Goal: Task Accomplishment & Management: Use online tool/utility

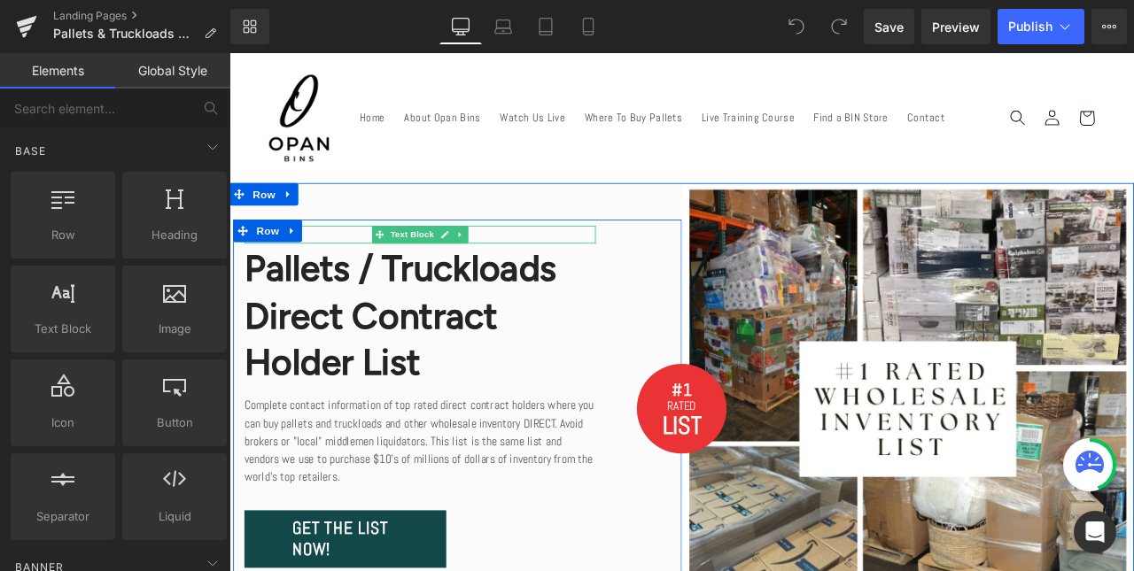
click at [378, 274] on p "Exclusive" at bounding box center [455, 268] width 416 height 21
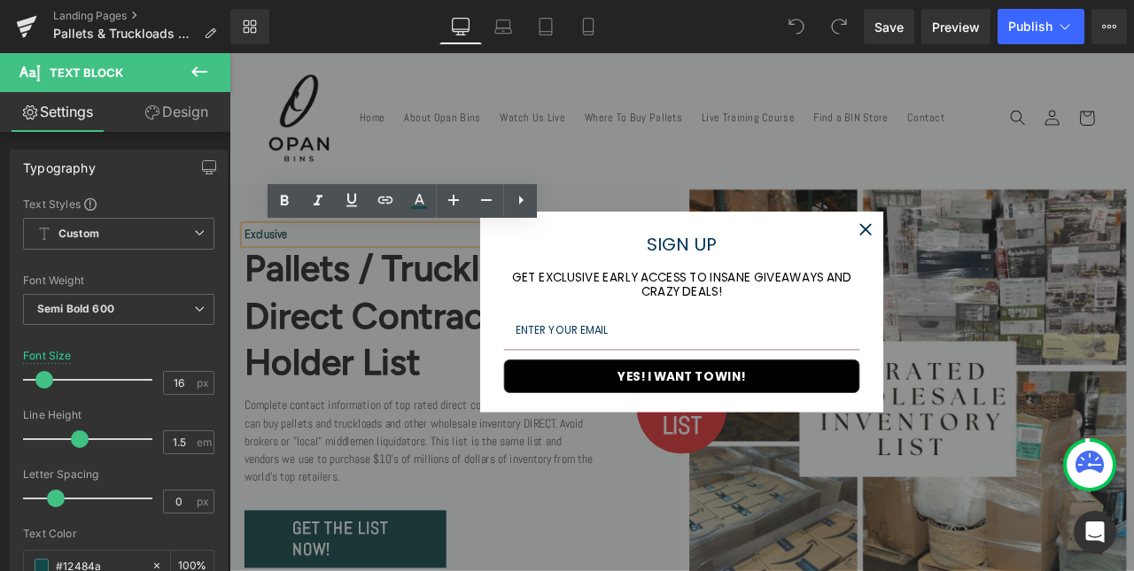
click at [982, 263] on icon "close icon" at bounding box center [983, 262] width 14 height 14
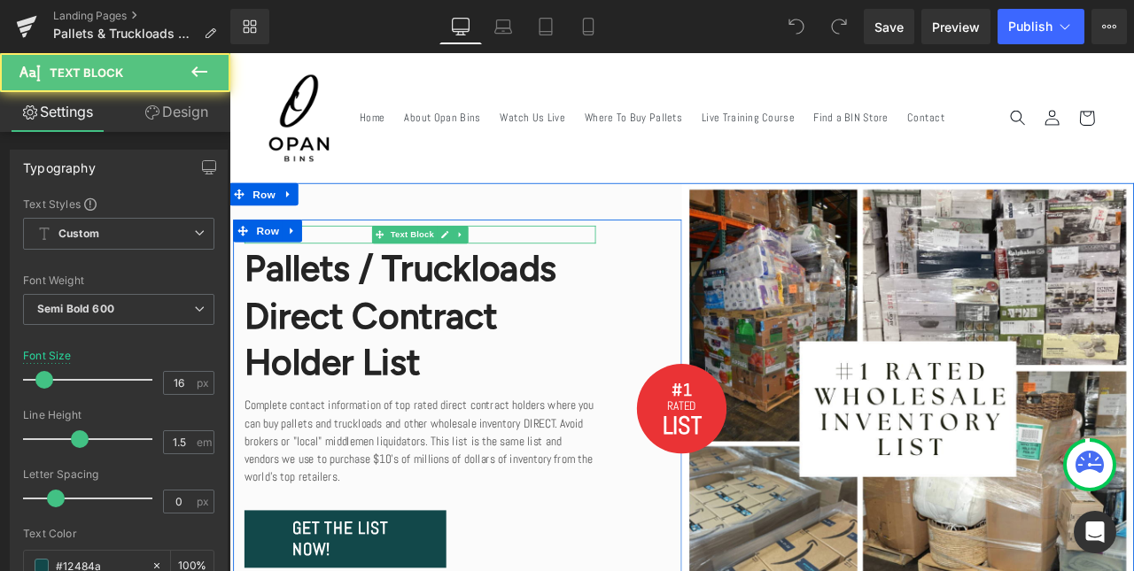
click at [369, 268] on p "Exclusive" at bounding box center [455, 268] width 416 height 21
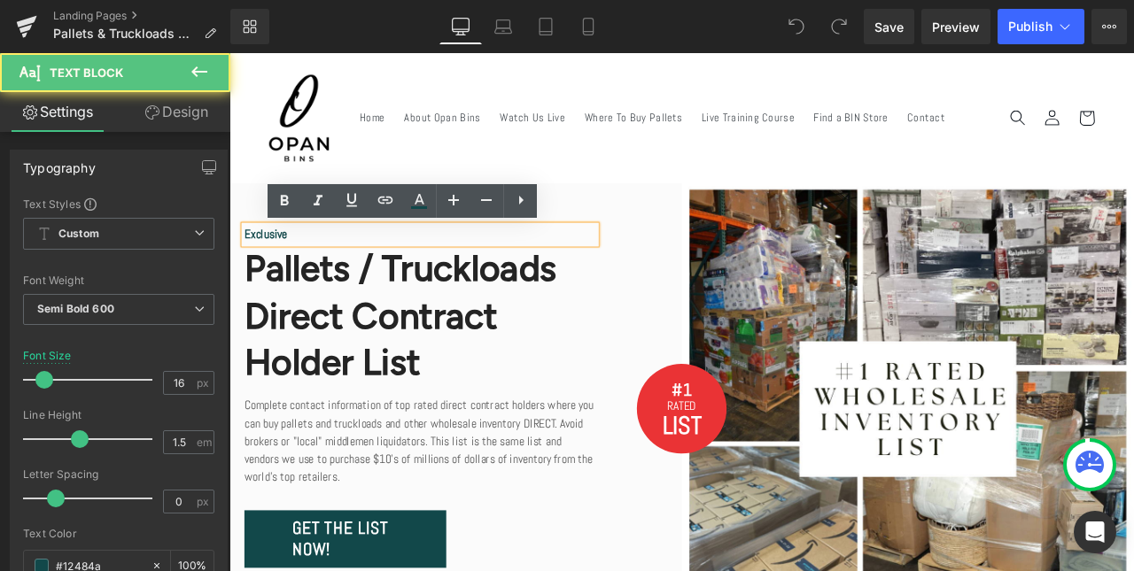
click at [291, 268] on p "Exclusive" at bounding box center [455, 268] width 416 height 21
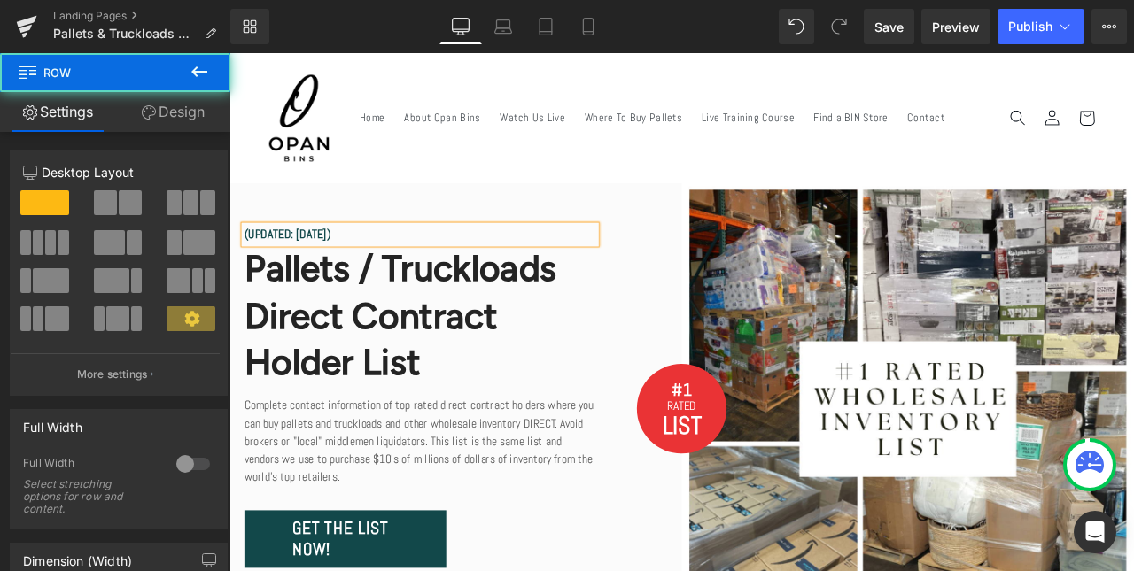
click at [746, 308] on div "(UPDATED: [DATE]) Text Block Pallets / Truckloads Direct Contract Holder List H…" at bounding box center [500, 475] width 532 height 448
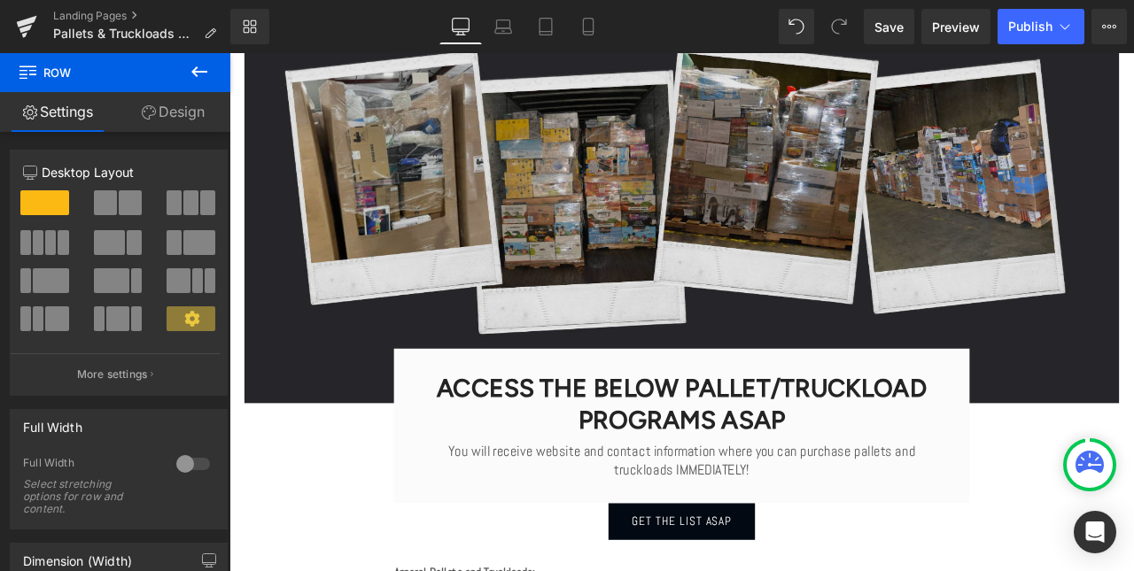
scroll to position [959, 0]
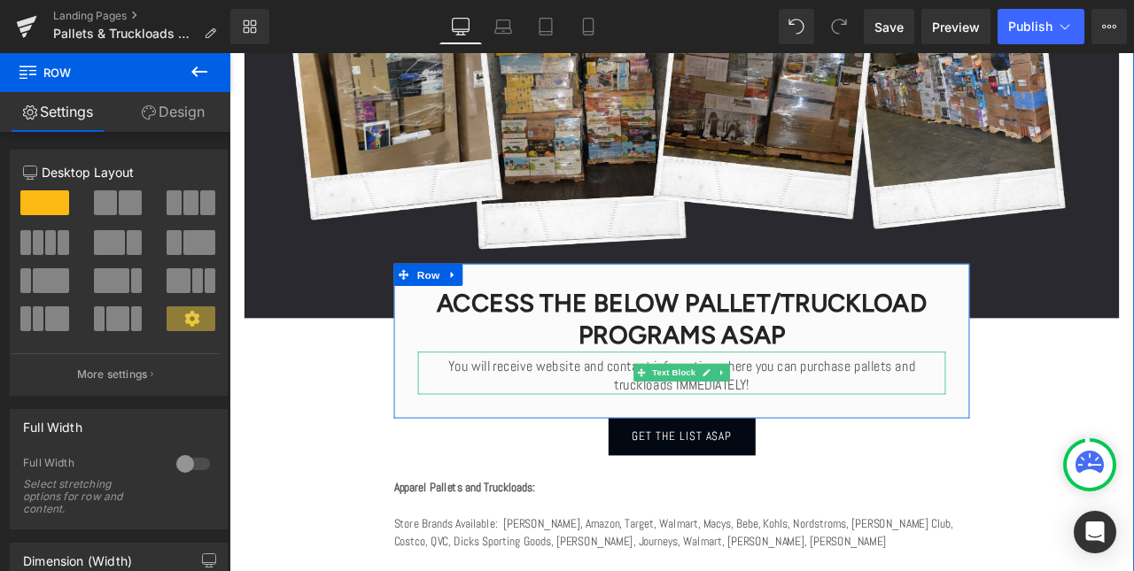
click at [668, 435] on p "You will receive website and contact information where you can purchase pallets…" at bounding box center [765, 436] width 625 height 43
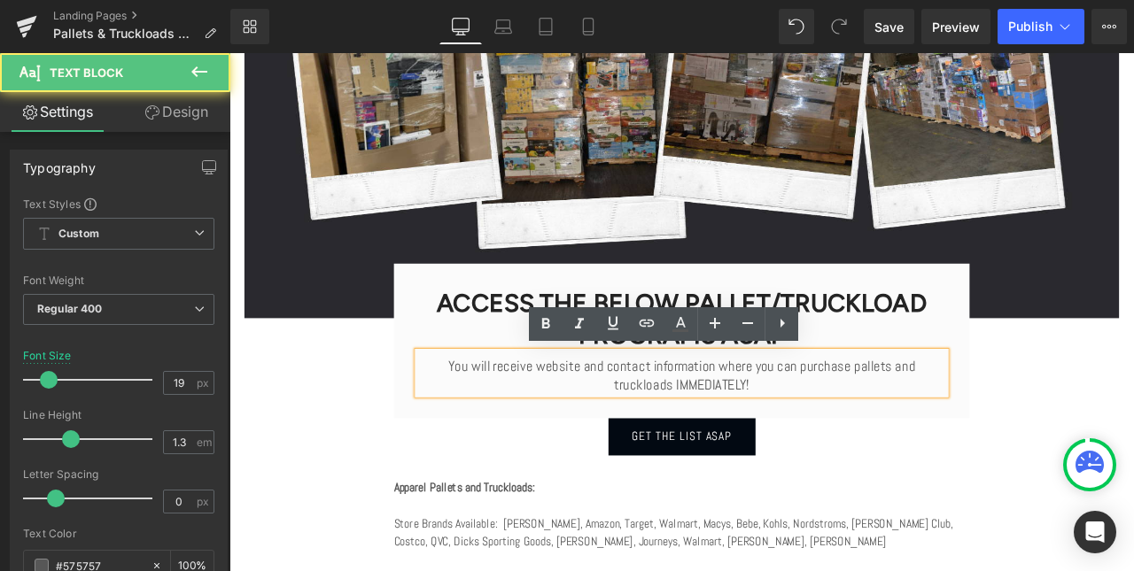
click at [677, 427] on p "You will receive website and contact information where you can purchase pallets…" at bounding box center [765, 436] width 625 height 43
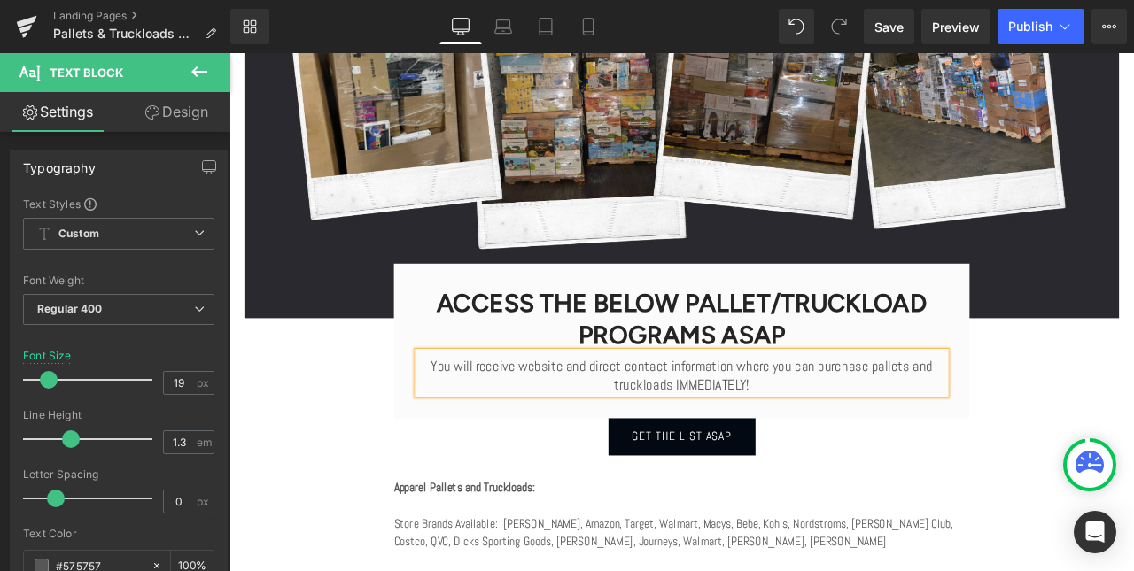
click at [1133, 486] on div "Image ACCESS THE BELOW PALLET/TRUCKLOAD PROGRAMS ASAP Heading You will receive …" at bounding box center [765, 427] width 1063 height 1287
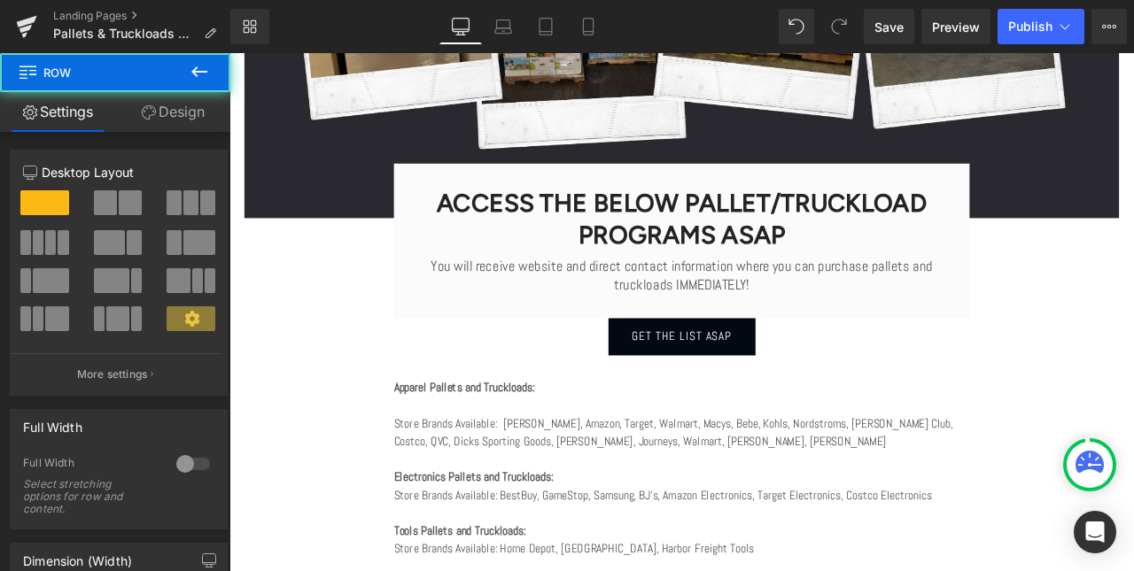
scroll to position [1171, 0]
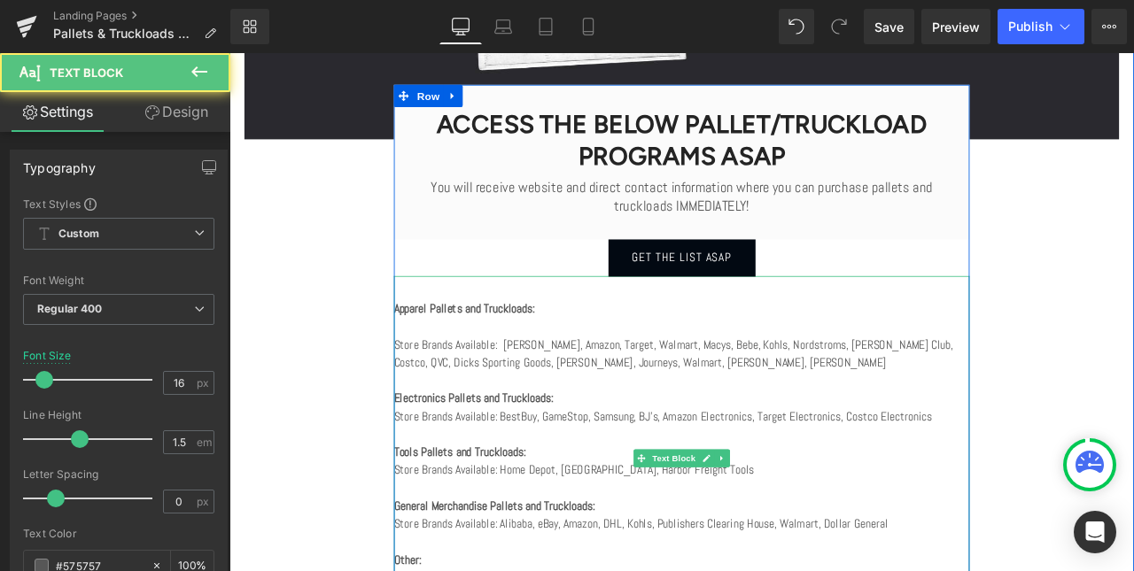
click at [576, 410] on p "Store Brands Available: [PERSON_NAME], Amazon, Target, Walmart, Macys, Bebe, Ko…" at bounding box center [765, 410] width 682 height 43
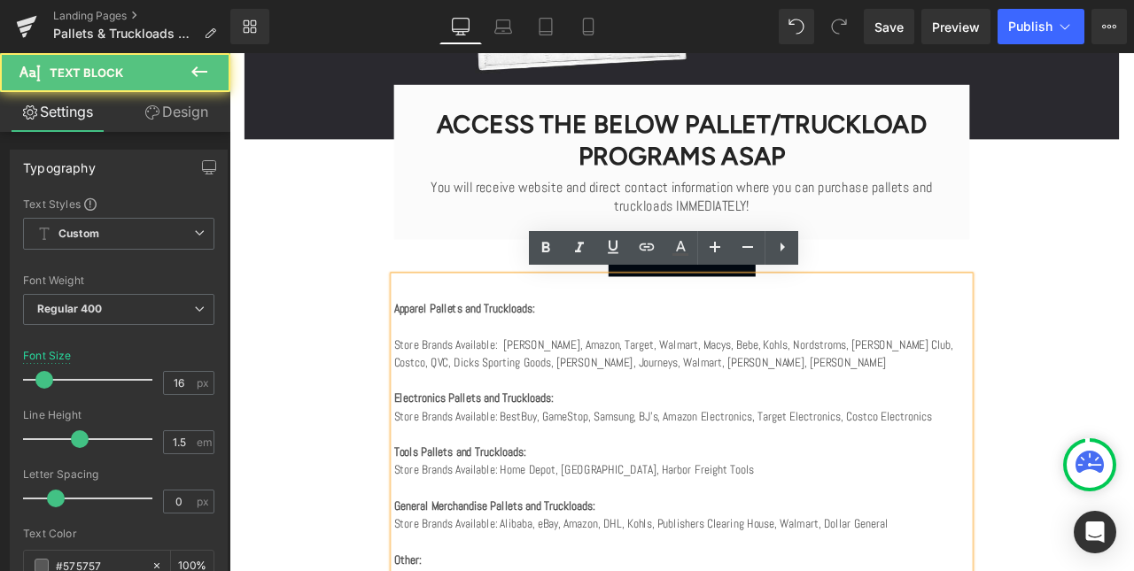
click at [1005, 420] on p "Store Brands Available: [PERSON_NAME], Amazon, Target, Walmart, Macys, Bebe, Ko…" at bounding box center [765, 410] width 682 height 43
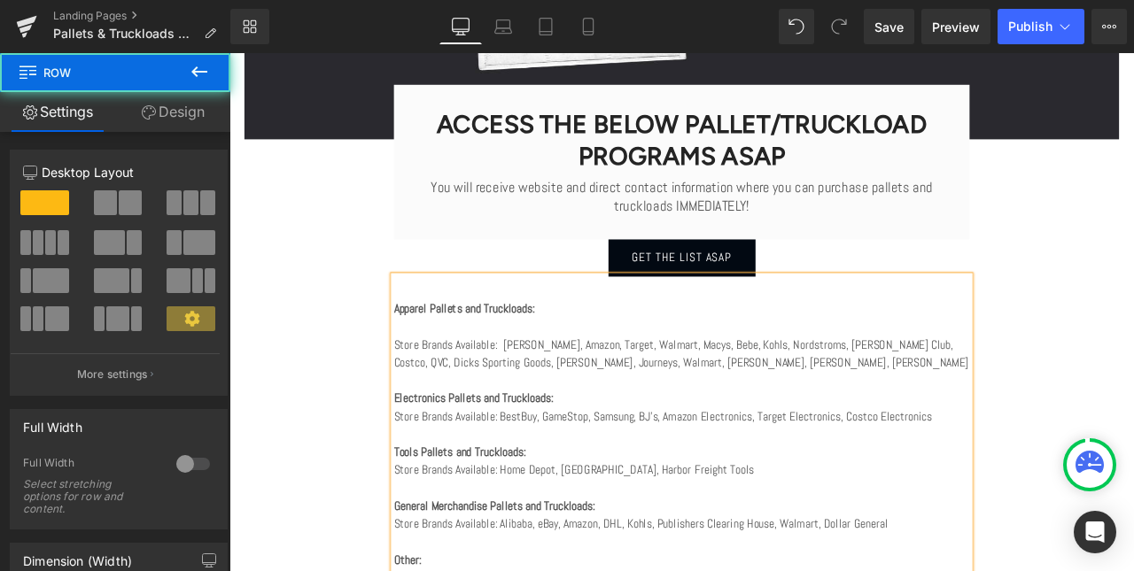
click at [1133, 426] on div "Image ACCESS THE BELOW PALLET/TRUCKLOAD PROGRAMS ASAP Heading You will receive …" at bounding box center [765, 215] width 1063 height 1287
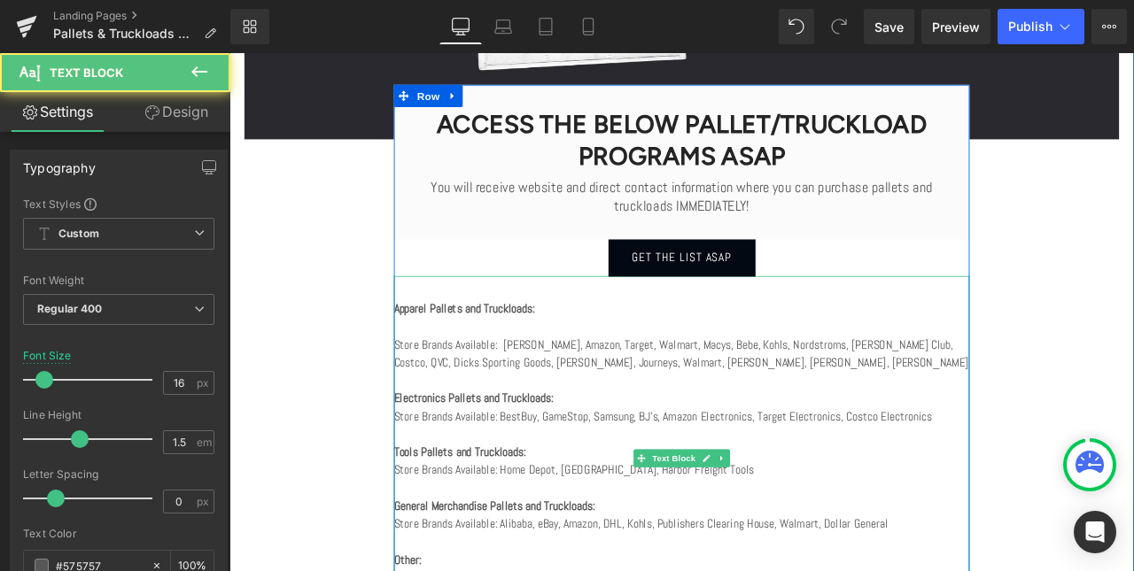
click at [666, 417] on p "Store Brands Available: [PERSON_NAME], Amazon, Target, Walmart, Macys, Bebe, Ko…" at bounding box center [765, 410] width 682 height 43
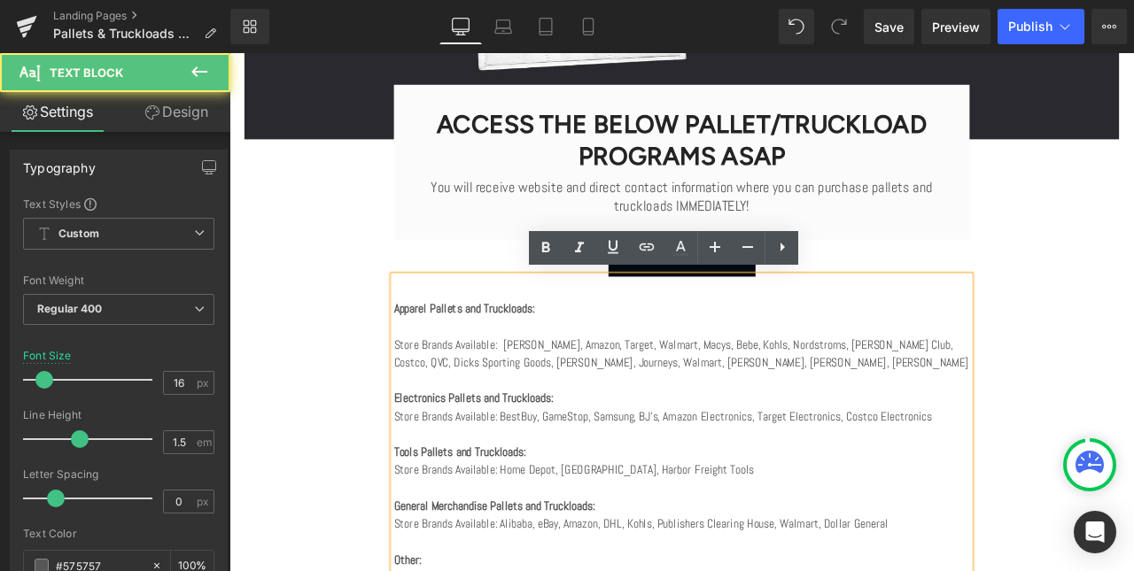
click at [707, 420] on p "Store Brands Available: [PERSON_NAME], Amazon, Target, Walmart, Macys, Bebe, Ko…" at bounding box center [765, 410] width 682 height 43
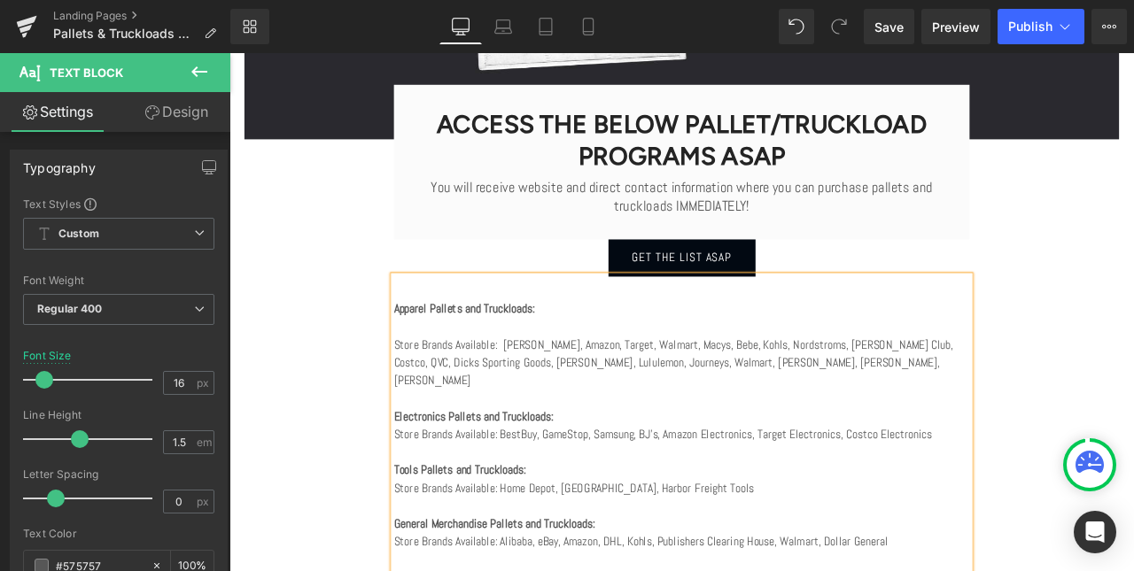
scroll to position [1313, 0]
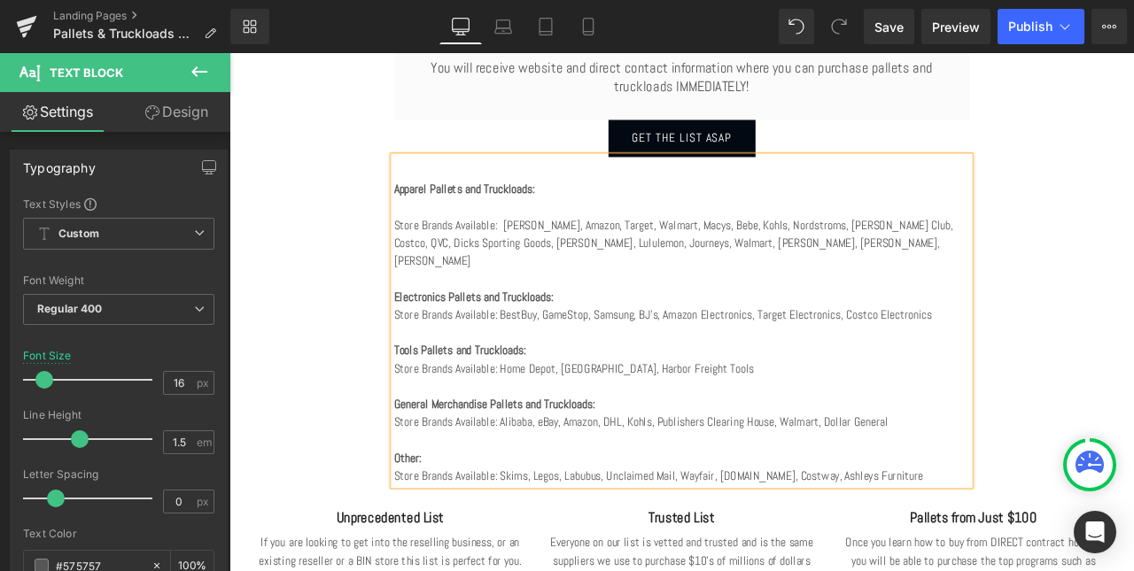
click at [456, 543] on strong "Other:" at bounding box center [440, 533] width 33 height 19
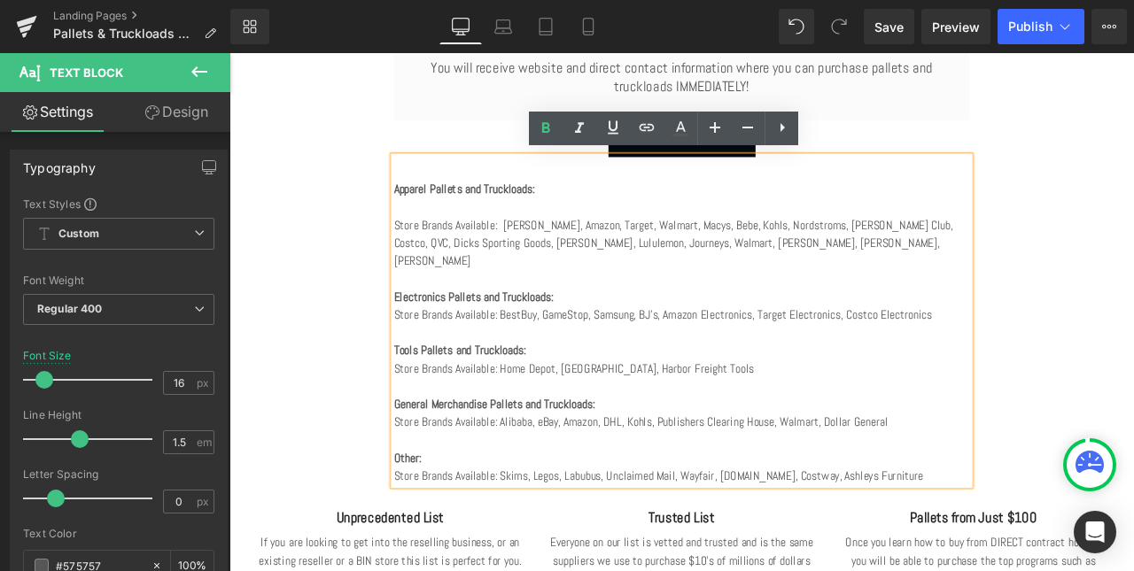
click at [478, 213] on strong "Apparel Pallets and Truckloads:" at bounding box center [507, 215] width 167 height 19
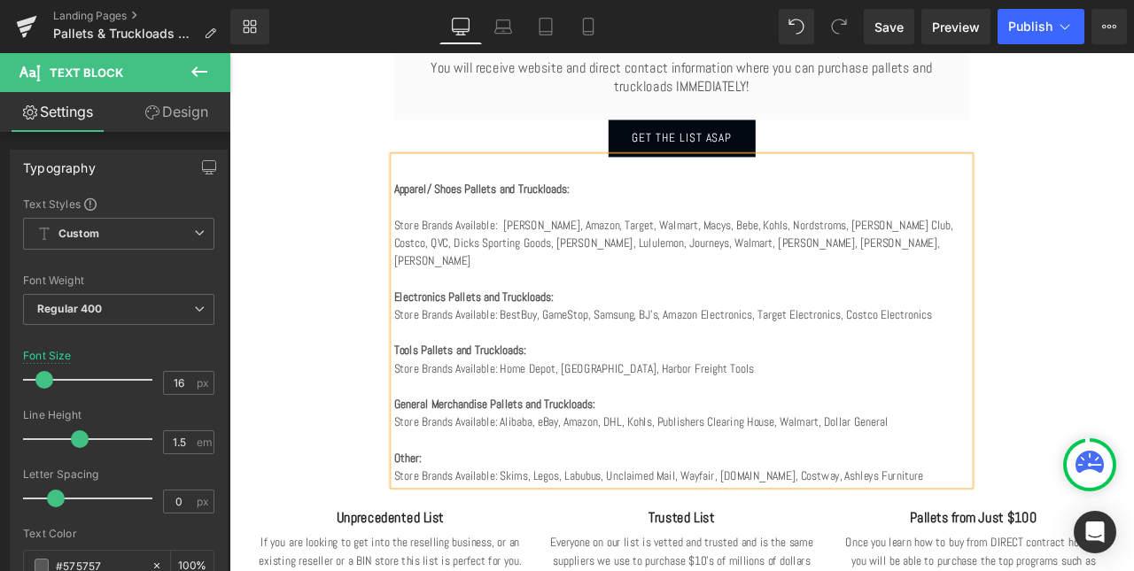
click at [341, 286] on div "Image ACCESS THE BELOW PALLET/TRUCKLOAD PROGRAMS ASAP Heading You will receive …" at bounding box center [765, 84] width 1063 height 1308
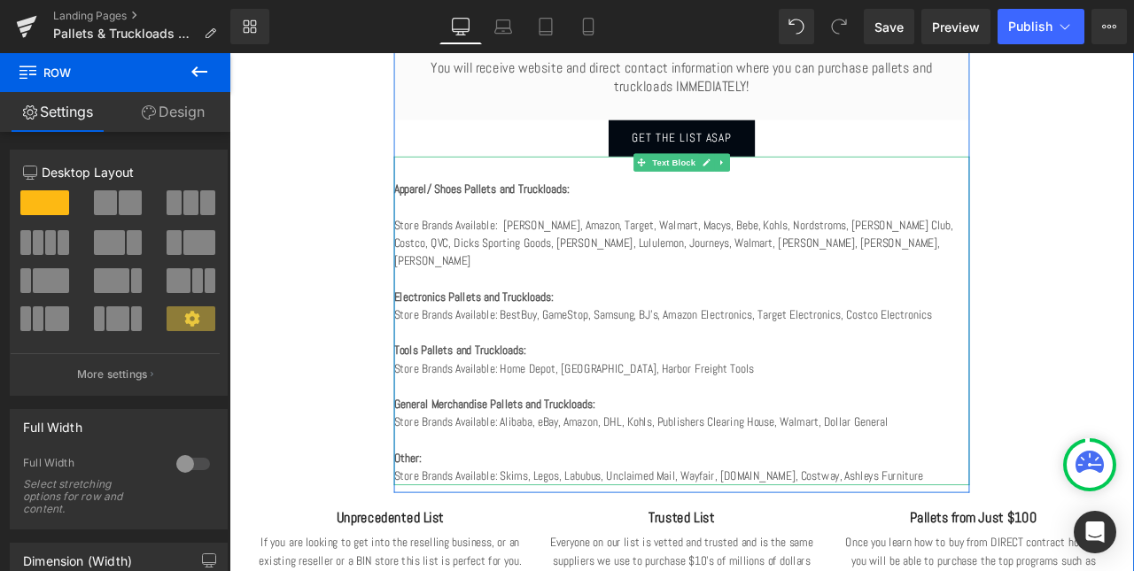
click at [541, 287] on p "Store Brands Available: [PERSON_NAME], Amazon, Target, Walmart, Macys, Bebe, Ko…" at bounding box center [765, 279] width 682 height 64
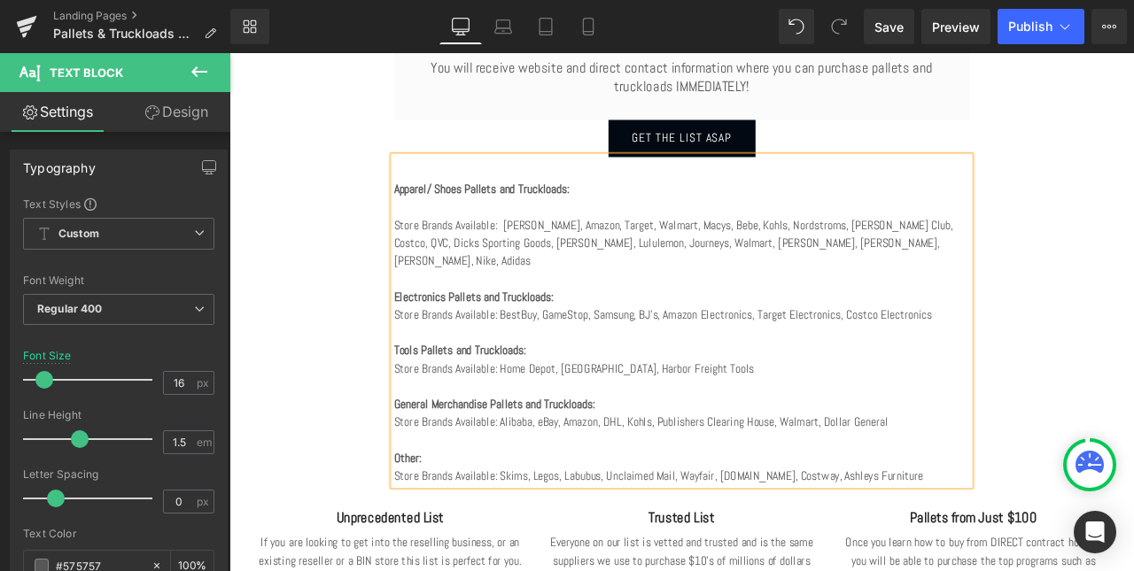
click at [348, 454] on div "Image ACCESS THE BELOW PALLET/TRUCKLOAD PROGRAMS ASAP Heading You will receive …" at bounding box center [765, 84] width 1063 height 1308
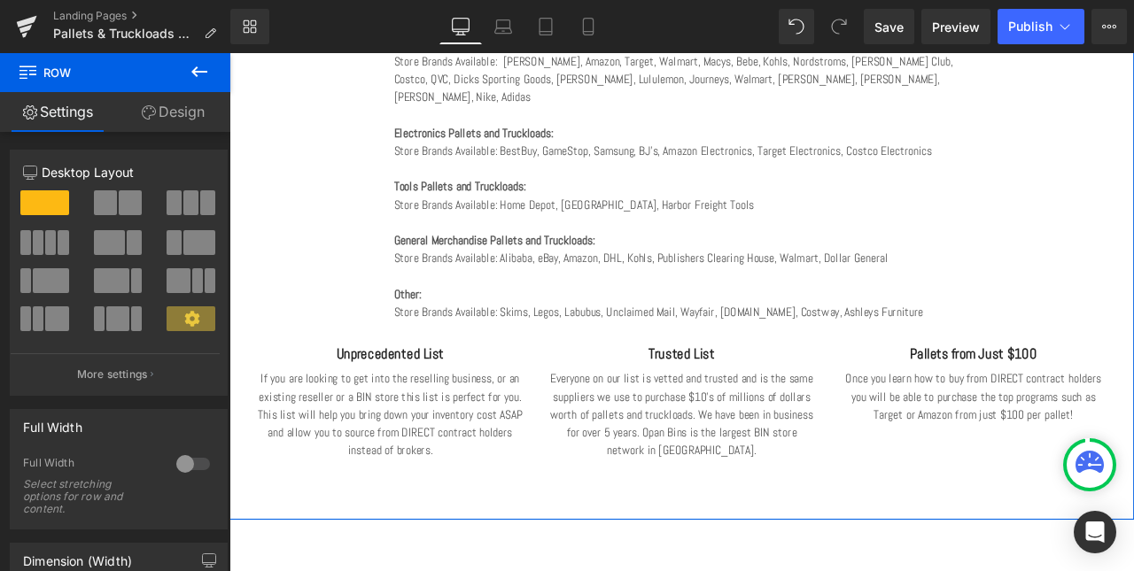
scroll to position [1521, 0]
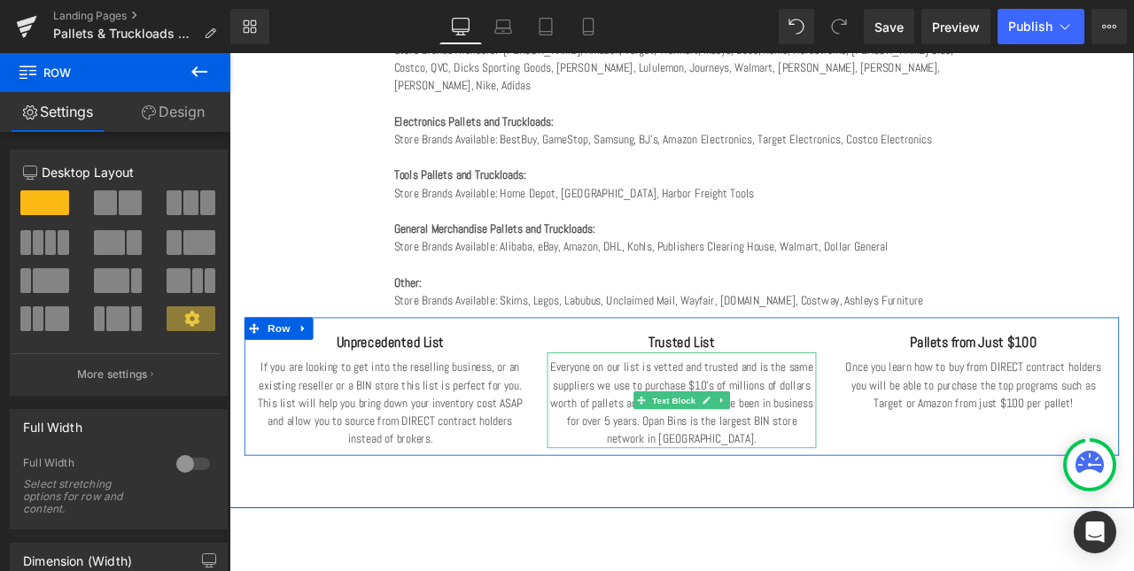
click at [853, 513] on p "Everyone on our list is vetted and trusted and is the same suppliers we use to …" at bounding box center [765, 468] width 319 height 106
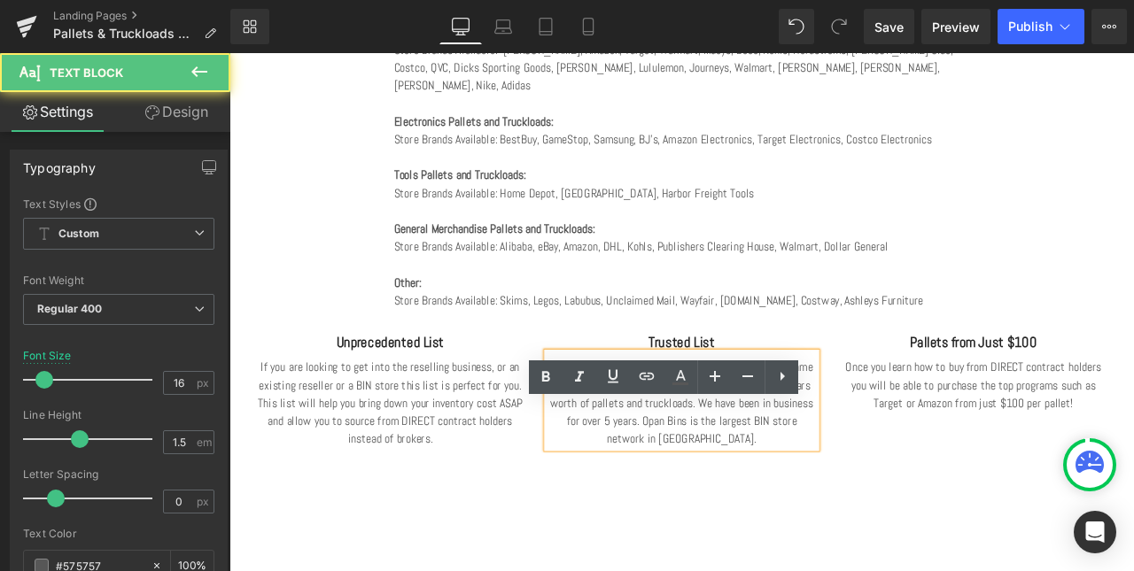
click at [834, 522] on p "Everyone on our list is vetted and trusted and is the same suppliers we use to …" at bounding box center [765, 468] width 319 height 106
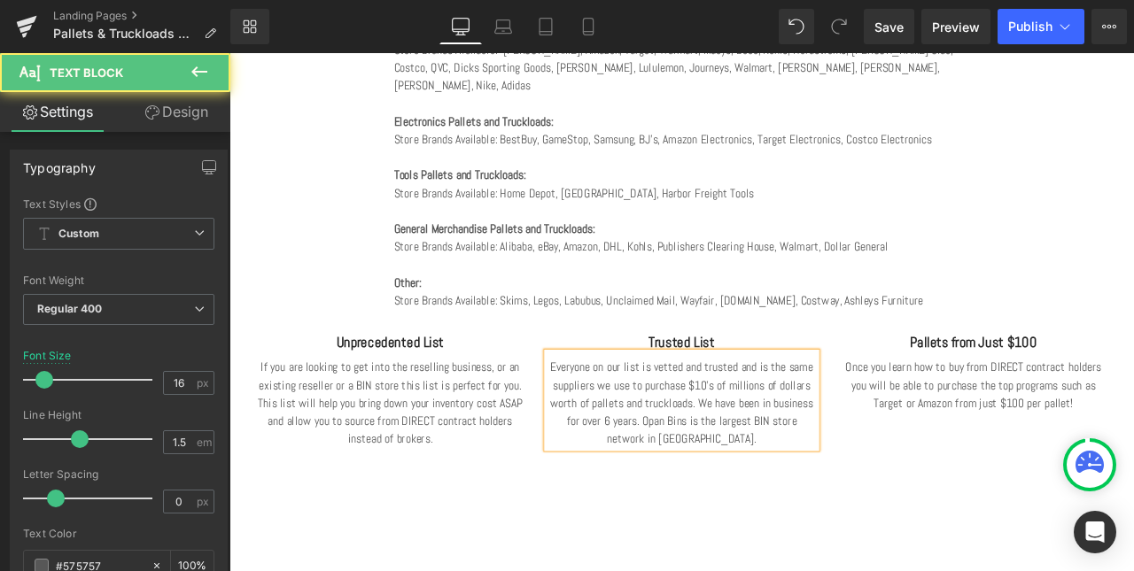
click at [900, 522] on p "Everyone on our list is vetted and trusted and is the same suppliers we use to …" at bounding box center [765, 468] width 319 height 106
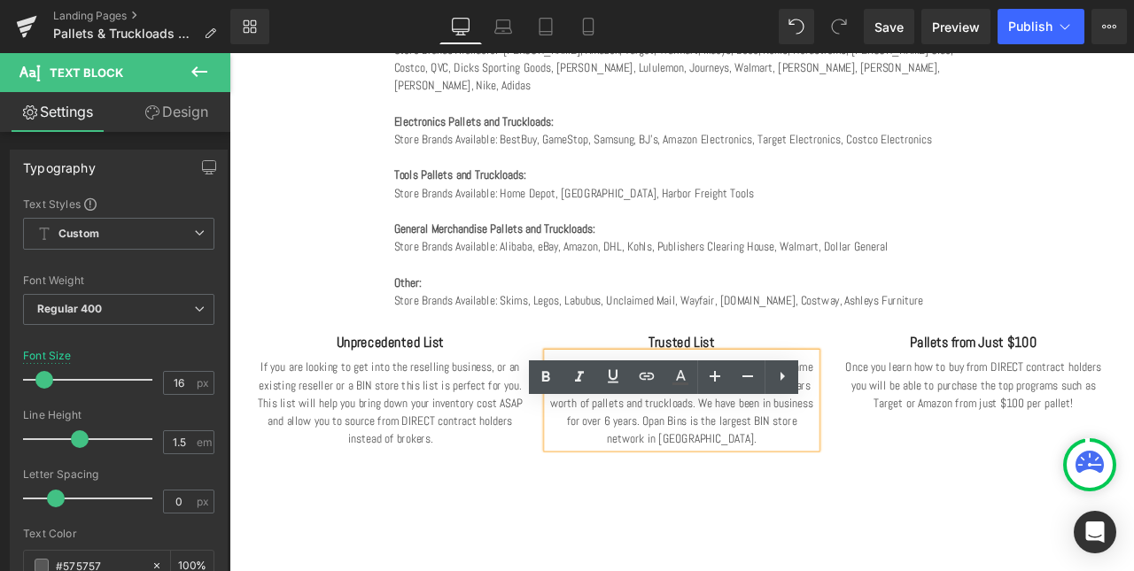
click at [728, 522] on p "Everyone on our list is vetted and trusted and is the same suppliers we use to …" at bounding box center [765, 468] width 319 height 106
drag, startPoint x: 883, startPoint y: 547, endPoint x: 915, endPoint y: 573, distance: 41.0
click at [915, 522] on p "Everyone on our list is vetted and trusted and is the same suppliers we use to …" at bounding box center [765, 468] width 319 height 106
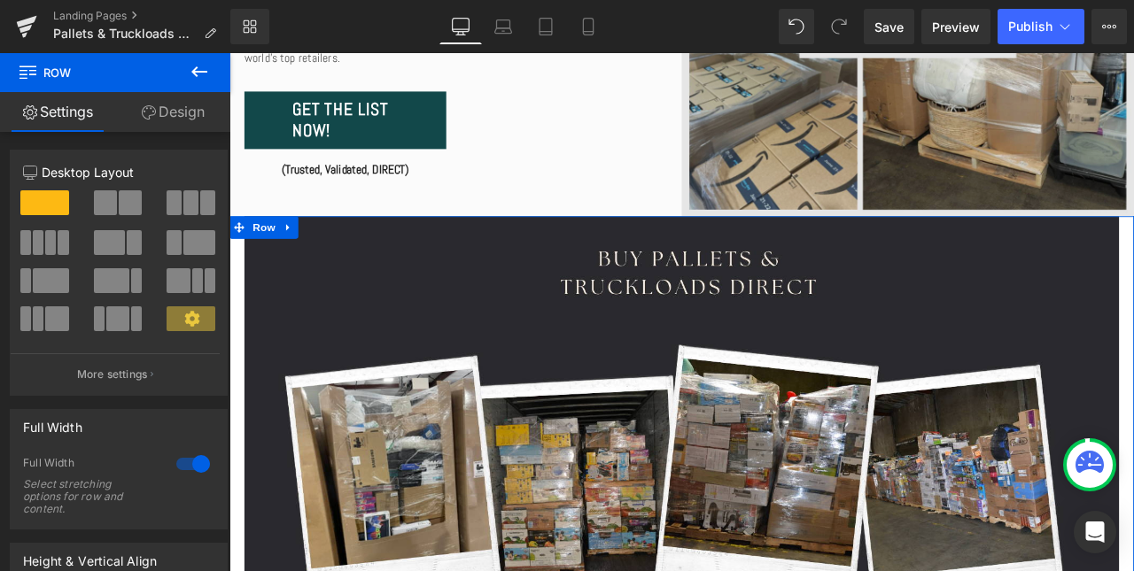
scroll to position [472, 0]
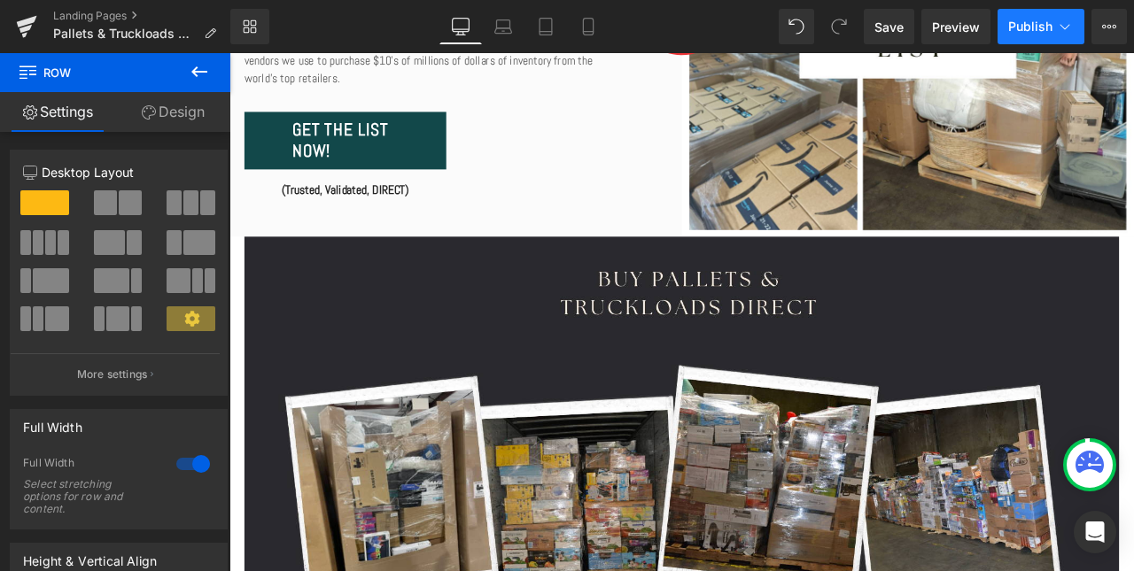
click at [1031, 19] on span "Publish" at bounding box center [1030, 26] width 44 height 14
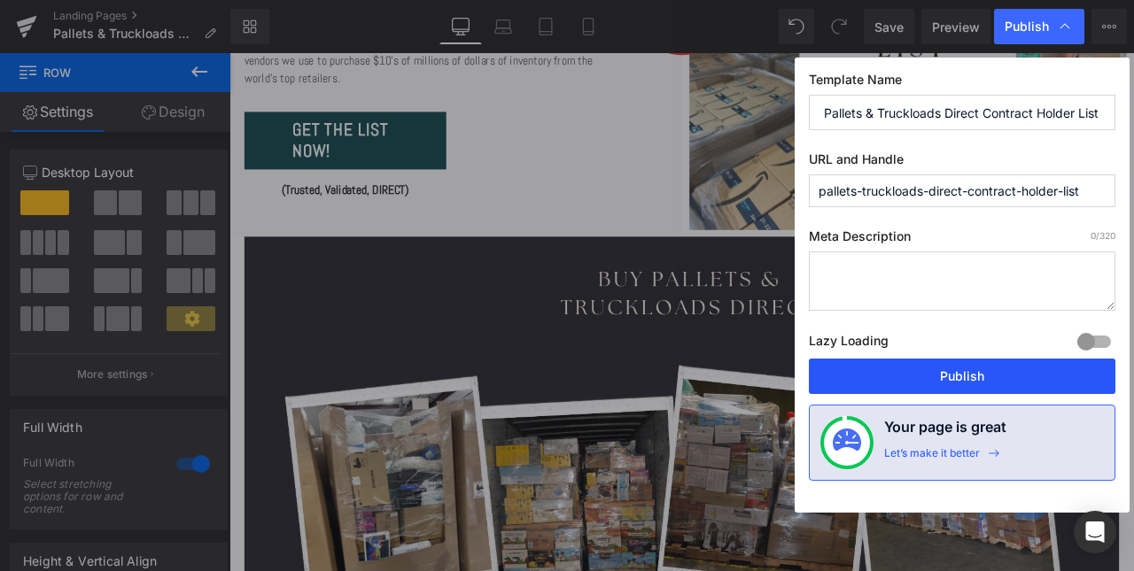
click at [946, 383] on button "Publish" at bounding box center [962, 376] width 307 height 35
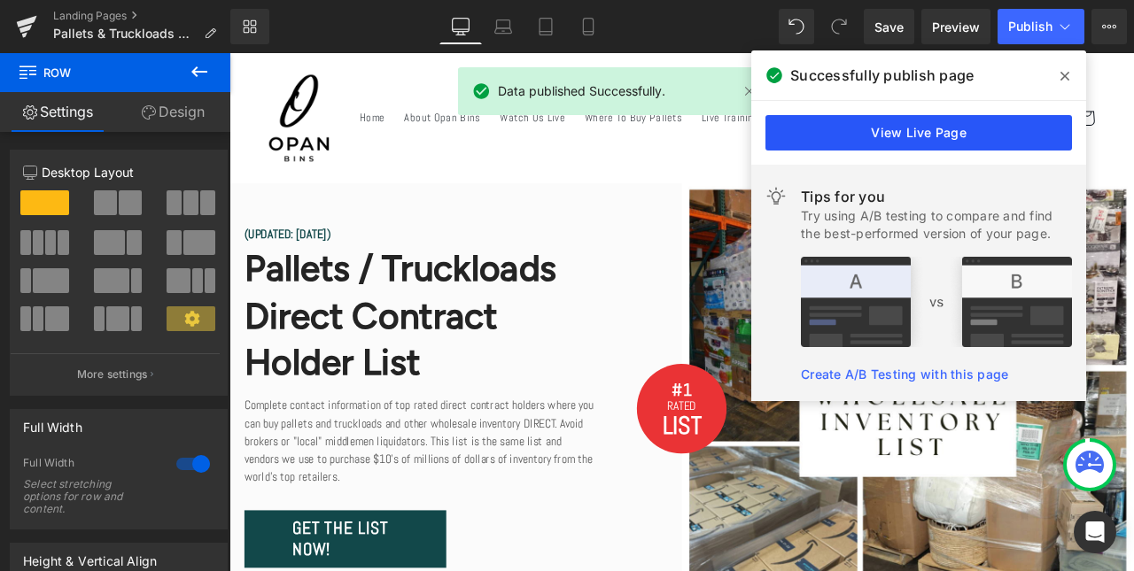
click at [943, 134] on link "View Live Page" at bounding box center [918, 132] width 307 height 35
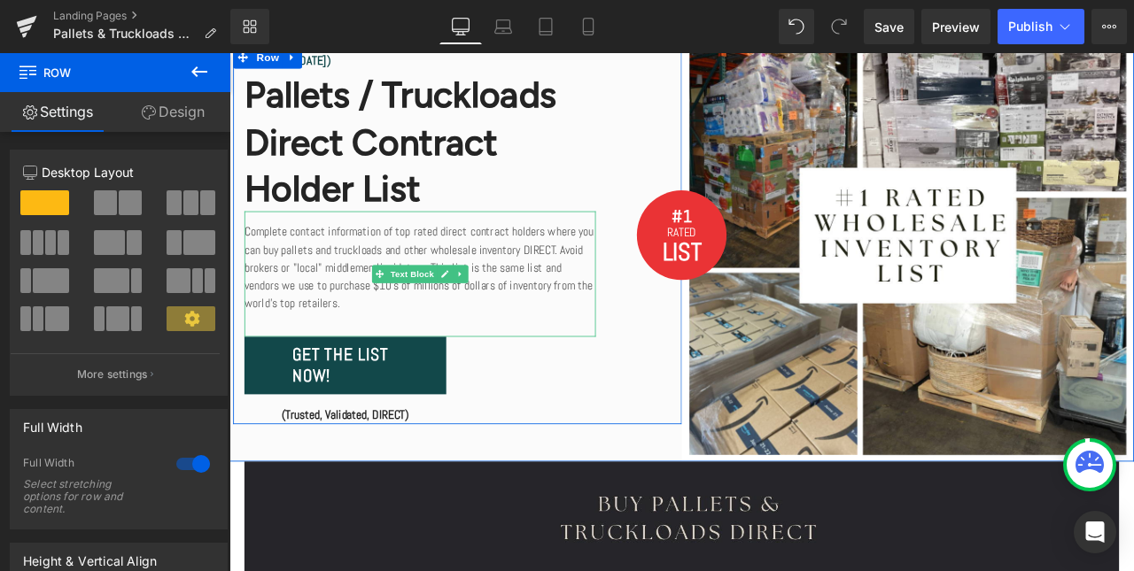
scroll to position [243, 0]
